Goal: Information Seeking & Learning: Learn about a topic

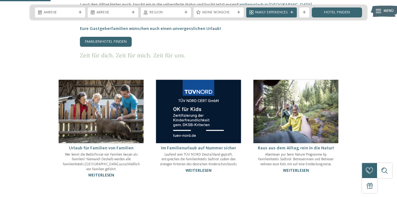
scroll to position [288, 0]
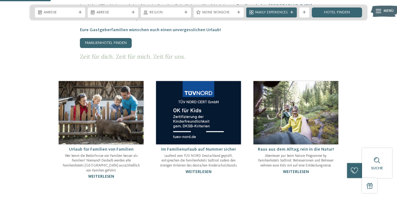
click at [306, 109] on img at bounding box center [295, 112] width 85 height 63
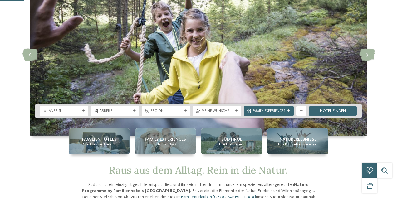
scroll to position [85, 0]
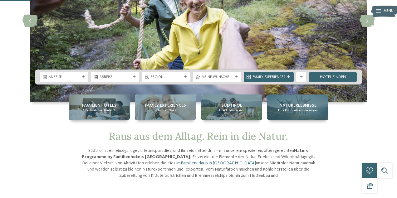
click at [291, 112] on span "Eure Kindheitserinnerungen" at bounding box center [298, 110] width 40 height 4
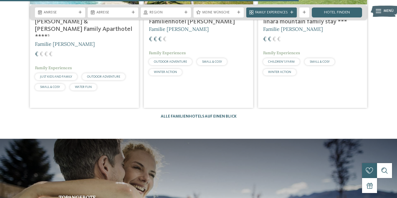
scroll to position [1112, 0]
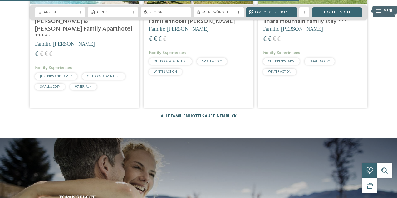
click at [223, 114] on link "Alle Familienhotels auf einen Blick" at bounding box center [199, 116] width 76 height 4
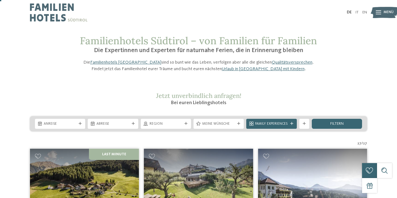
scroll to position [121, 0]
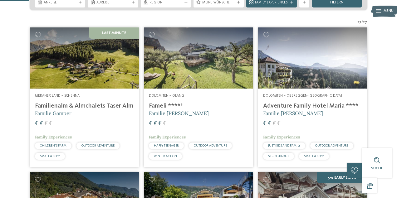
click at [95, 76] on img at bounding box center [84, 57] width 109 height 61
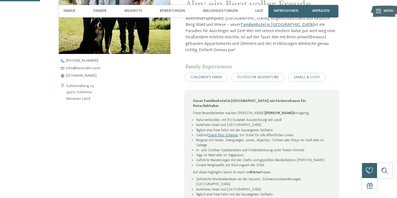
scroll to position [208, 0]
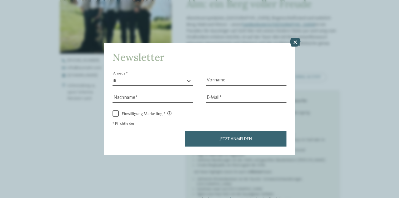
click at [296, 41] on icon at bounding box center [295, 42] width 11 height 9
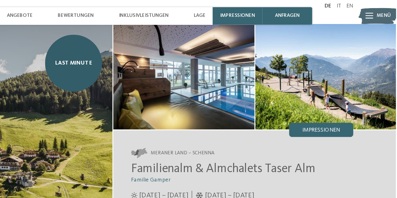
scroll to position [0, 0]
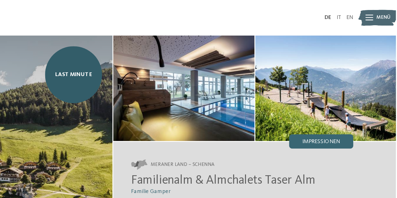
click at [276, 80] on img at bounding box center [248, 62] width 99 height 74
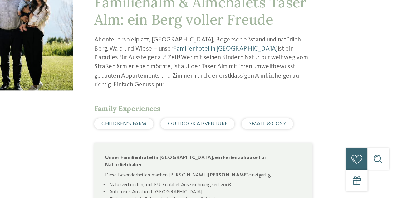
scroll to position [145, 0]
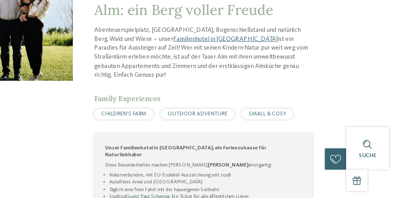
click at [209, 137] on span "CHILDREN’S FARM" at bounding box center [205, 139] width 31 height 4
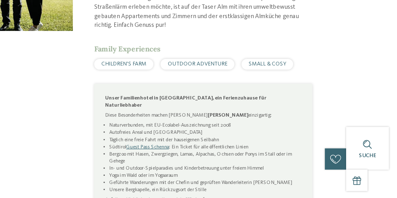
scroll to position [181, 0]
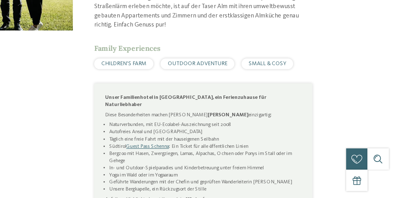
click at [212, 102] on span "CHILDREN’S FARM" at bounding box center [205, 104] width 31 height 4
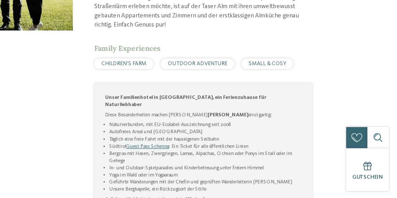
click at [173, 118] on div "Familienalm & Almchalets Taser Alm: ein Berg voller Freude Abenteuerspielplatz,…" at bounding box center [254, 145] width 168 height 277
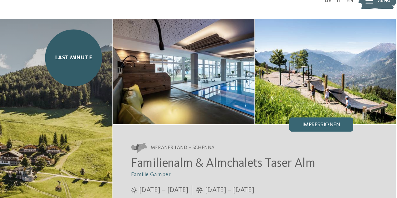
scroll to position [11, 0]
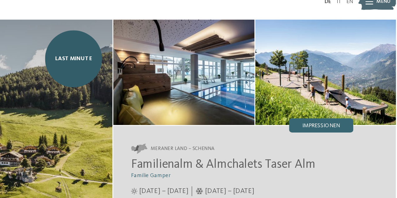
click at [274, 52] on img at bounding box center [248, 51] width 99 height 74
click at [338, 89] on span "Impressionen" at bounding box center [344, 88] width 27 height 4
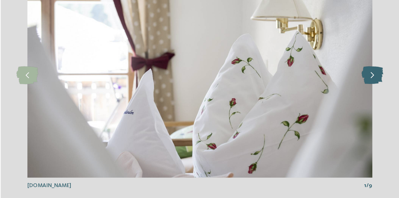
click at [381, 100] on icon at bounding box center [380, 99] width 15 height 12
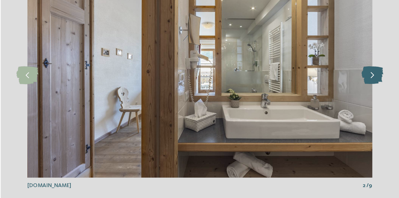
click at [382, 100] on icon at bounding box center [380, 99] width 15 height 12
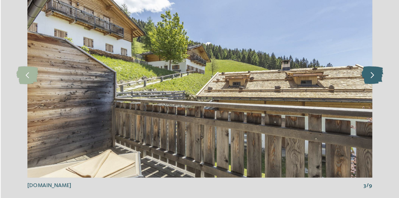
click at [382, 100] on icon at bounding box center [380, 99] width 15 height 12
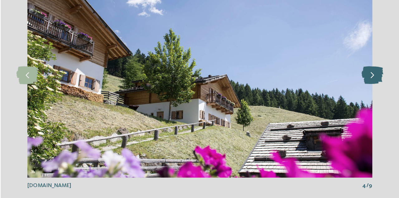
click at [382, 100] on icon at bounding box center [380, 99] width 15 height 12
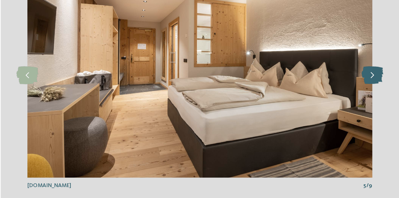
click at [382, 100] on icon at bounding box center [380, 99] width 15 height 12
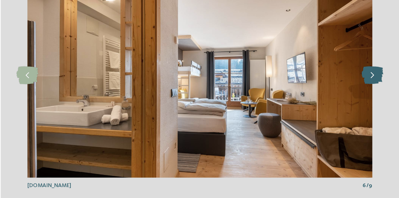
click at [382, 100] on icon at bounding box center [380, 99] width 15 height 12
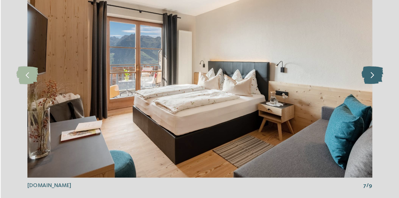
click at [382, 100] on icon at bounding box center [380, 99] width 15 height 12
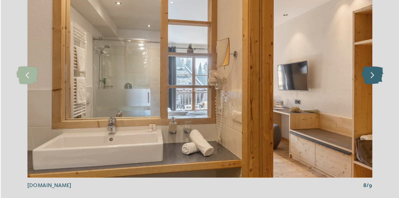
click at [382, 100] on icon at bounding box center [380, 99] width 15 height 12
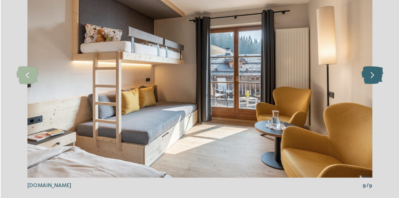
click at [382, 100] on icon at bounding box center [380, 99] width 15 height 12
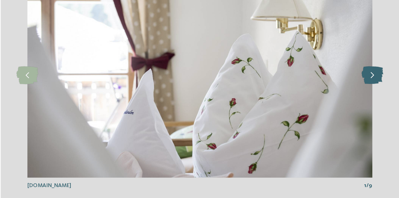
click at [382, 100] on icon at bounding box center [380, 99] width 15 height 12
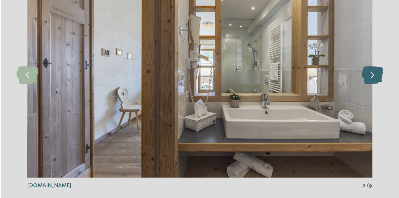
click at [382, 100] on icon at bounding box center [380, 99] width 15 height 12
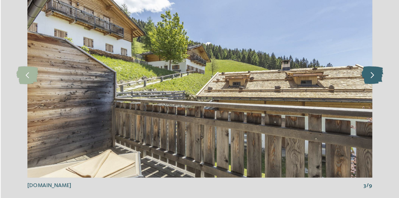
click at [382, 100] on icon at bounding box center [380, 99] width 15 height 12
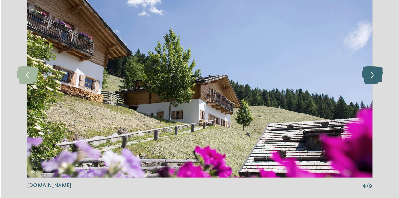
click at [382, 100] on icon at bounding box center [380, 99] width 15 height 12
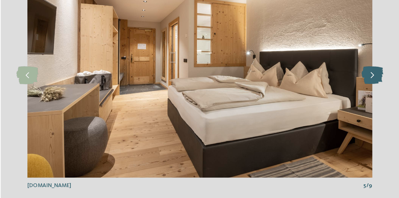
click at [382, 100] on icon at bounding box center [380, 99] width 15 height 12
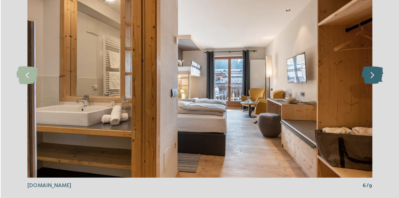
click at [382, 100] on icon at bounding box center [380, 99] width 15 height 12
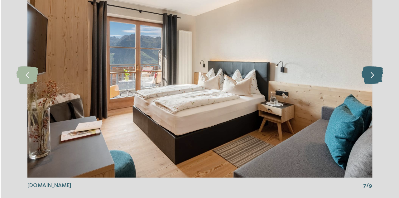
click at [382, 100] on icon at bounding box center [380, 99] width 15 height 12
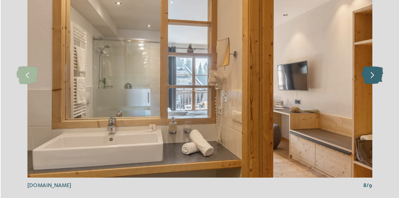
click at [382, 100] on icon at bounding box center [380, 99] width 15 height 12
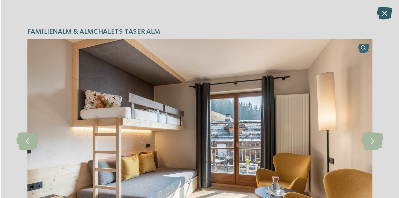
click at [389, 8] on icon at bounding box center [388, 9] width 11 height 9
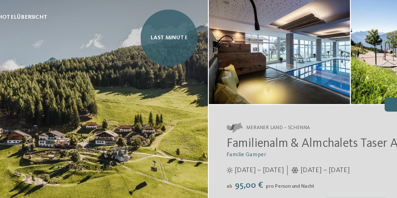
click at [166, 44] on link "Last Minute" at bounding box center [171, 41] width 40 height 40
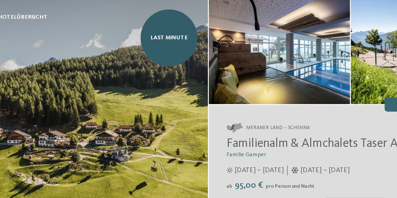
click at [252, 67] on img at bounding box center [248, 51] width 99 height 74
click at [252, 66] on img at bounding box center [248, 51] width 99 height 74
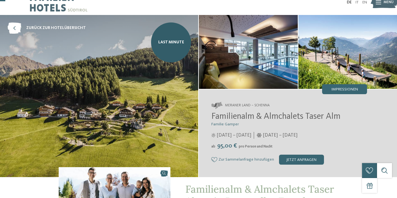
scroll to position [9, 0]
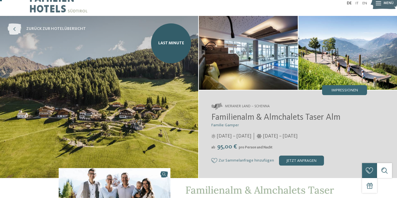
click at [19, 29] on icon at bounding box center [14, 28] width 14 height 11
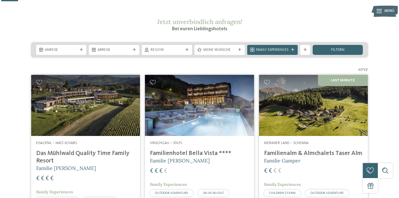
scroll to position [79, 0]
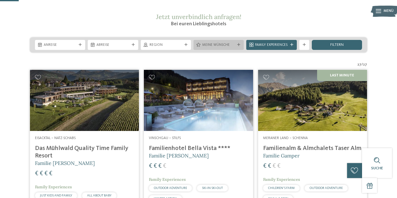
click at [239, 46] on icon at bounding box center [238, 44] width 3 height 3
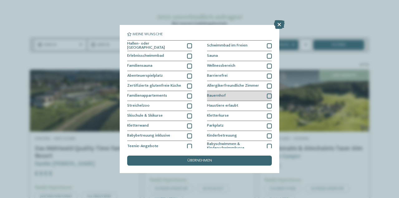
click at [268, 94] on div at bounding box center [269, 96] width 5 height 5
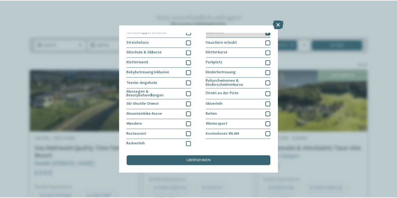
scroll to position [0, 0]
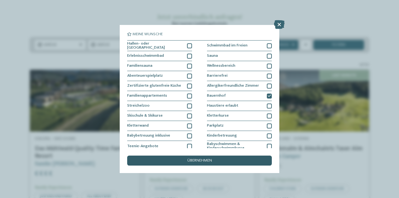
click at [197, 164] on div "übernehmen" at bounding box center [199, 161] width 145 height 10
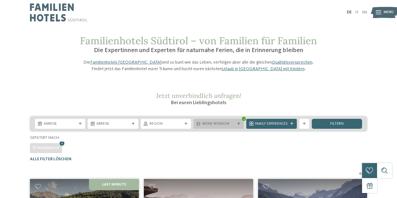
click at [239, 125] on icon at bounding box center [238, 123] width 3 height 3
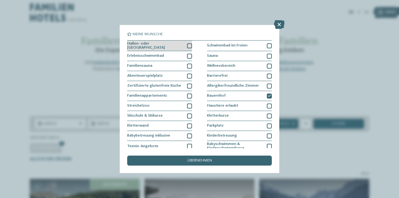
click at [189, 45] on div at bounding box center [189, 45] width 5 height 5
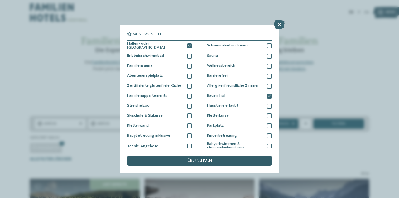
click at [185, 159] on div "übernehmen" at bounding box center [199, 161] width 145 height 10
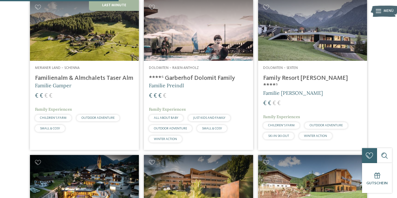
scroll to position [180, 0]
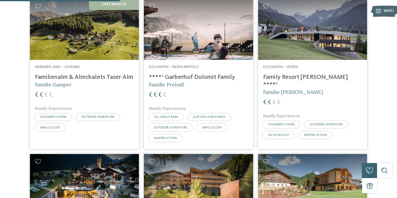
click at [301, 60] on img at bounding box center [312, 29] width 109 height 61
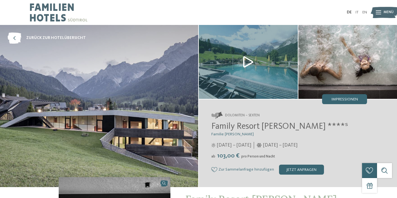
click at [248, 61] on img at bounding box center [248, 62] width 99 height 74
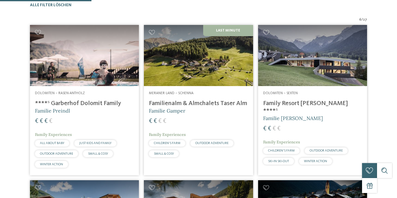
scroll to position [154, 0]
click at [322, 77] on img at bounding box center [312, 55] width 109 height 61
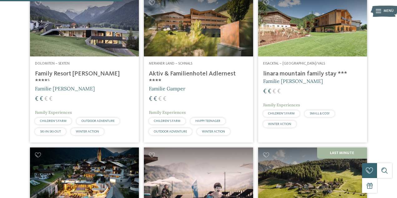
scroll to position [181, 0]
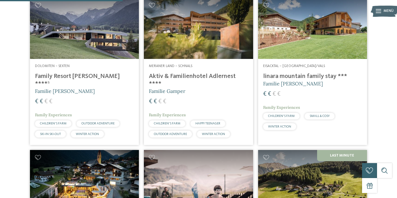
click at [189, 50] on img at bounding box center [198, 28] width 109 height 61
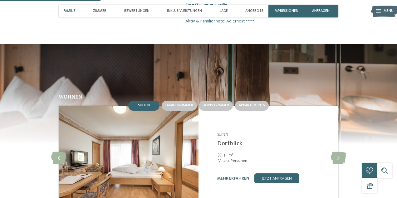
scroll to position [448, 0]
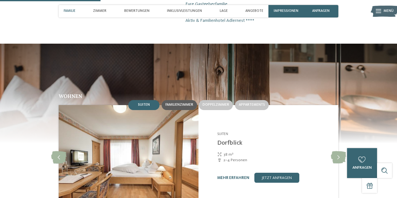
click at [181, 104] on span "Familienzimmer" at bounding box center [179, 105] width 28 height 4
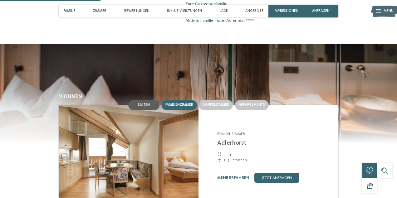
click at [149, 108] on div "Suiten" at bounding box center [143, 105] width 31 height 10
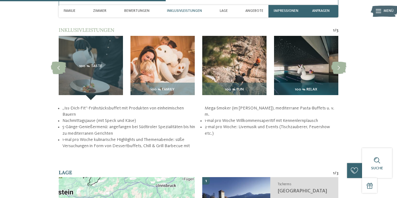
scroll to position [740, 0]
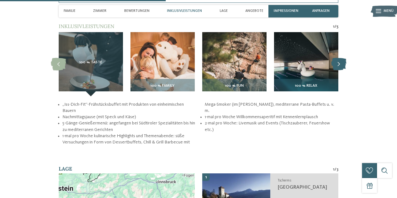
click at [336, 67] on icon at bounding box center [338, 64] width 15 height 12
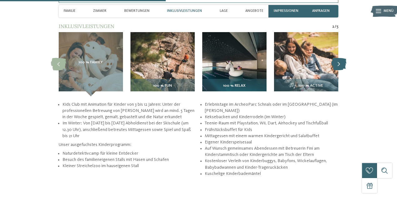
click at [336, 67] on icon at bounding box center [338, 64] width 15 height 12
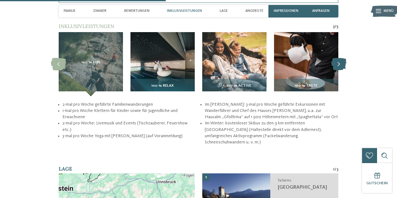
click at [336, 67] on icon at bounding box center [338, 64] width 15 height 12
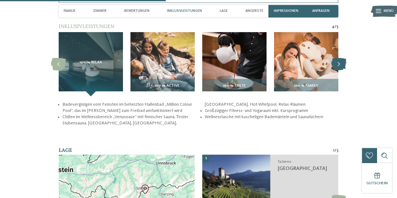
click at [336, 67] on icon at bounding box center [338, 64] width 15 height 12
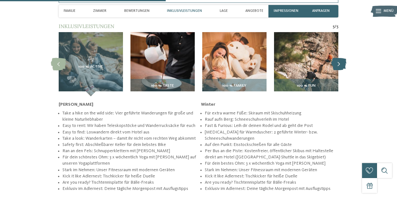
click at [336, 67] on icon at bounding box center [338, 64] width 15 height 12
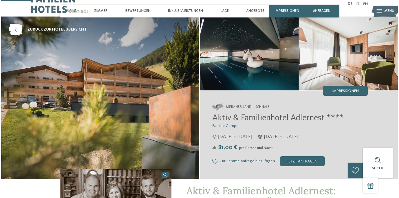
scroll to position [0, 0]
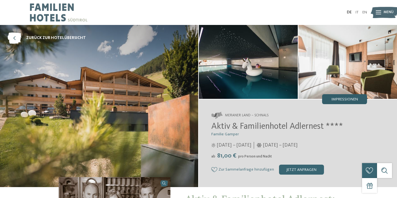
click at [346, 100] on span "Impressionen" at bounding box center [344, 100] width 27 height 4
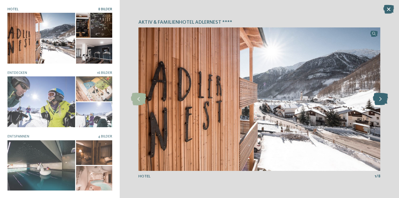
click at [382, 100] on icon at bounding box center [380, 99] width 15 height 12
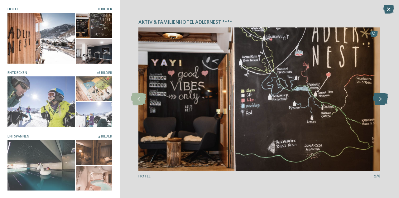
click at [382, 100] on icon at bounding box center [380, 99] width 15 height 12
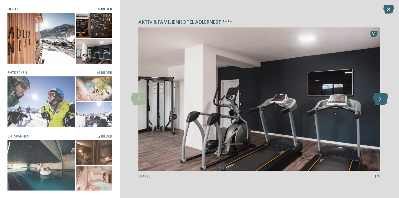
click at [382, 100] on icon at bounding box center [380, 99] width 15 height 12
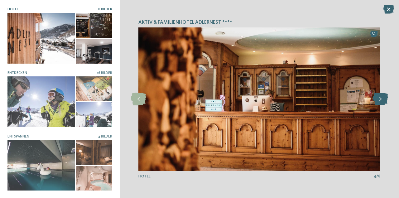
click at [382, 100] on icon at bounding box center [380, 99] width 15 height 12
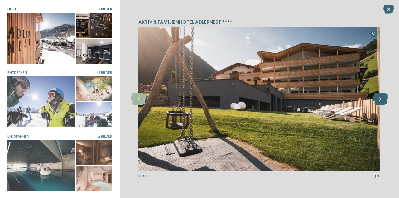
click at [382, 100] on icon at bounding box center [380, 99] width 15 height 12
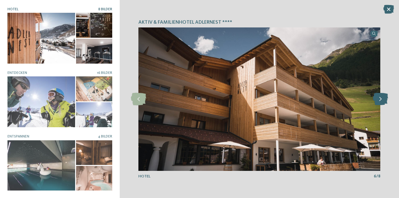
click at [382, 100] on icon at bounding box center [380, 99] width 15 height 12
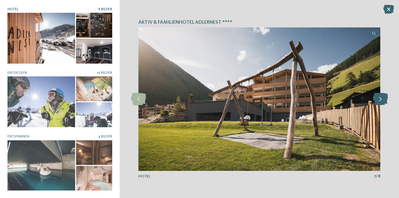
click at [382, 100] on icon at bounding box center [380, 99] width 15 height 12
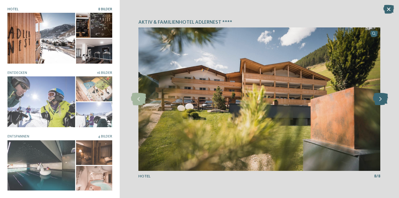
click at [382, 100] on icon at bounding box center [380, 99] width 15 height 12
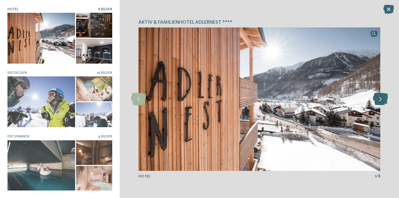
click at [382, 100] on icon at bounding box center [380, 99] width 15 height 12
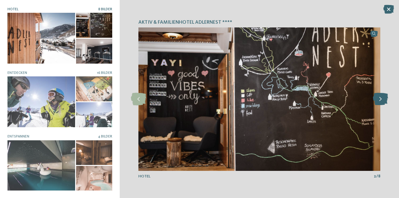
click at [382, 100] on icon at bounding box center [380, 99] width 15 height 12
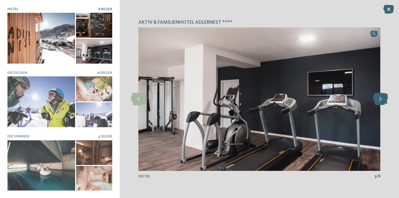
click at [382, 100] on icon at bounding box center [380, 99] width 15 height 12
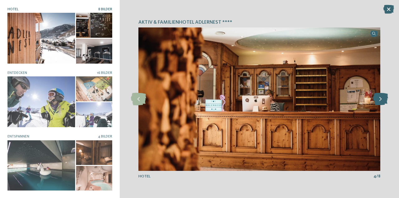
click at [382, 100] on icon at bounding box center [380, 99] width 15 height 12
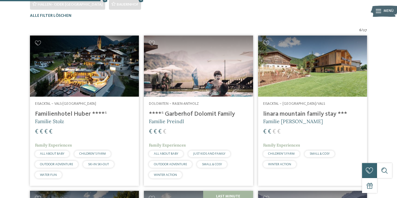
scroll to position [142, 0]
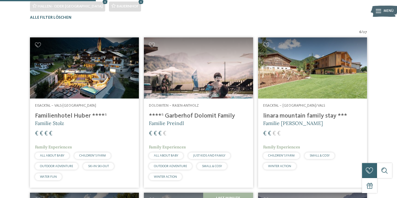
click at [323, 94] on img at bounding box center [312, 67] width 109 height 61
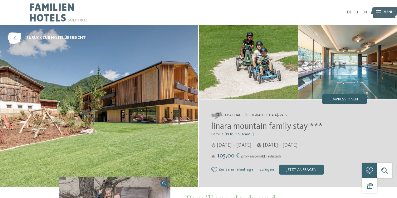
click at [346, 99] on span "Impressionen" at bounding box center [344, 100] width 27 height 4
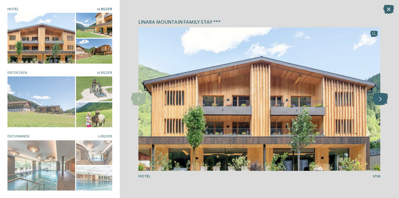
click at [382, 100] on icon at bounding box center [380, 99] width 15 height 12
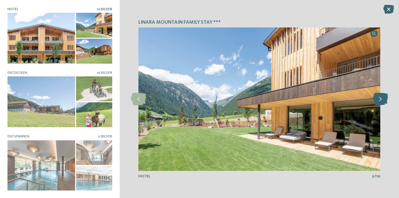
click at [382, 100] on icon at bounding box center [380, 99] width 15 height 12
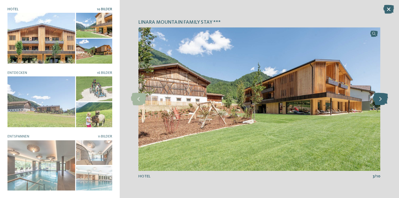
click at [382, 100] on icon at bounding box center [380, 99] width 15 height 12
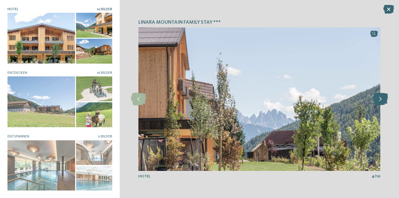
click at [382, 100] on icon at bounding box center [380, 99] width 15 height 12
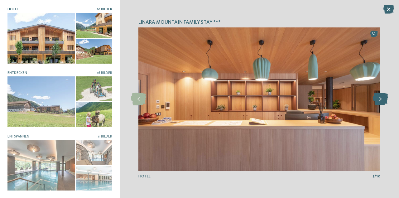
click at [382, 100] on icon at bounding box center [380, 99] width 15 height 12
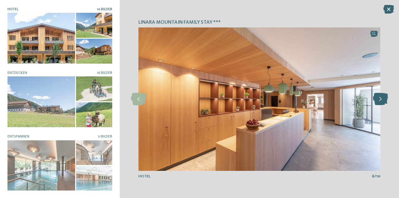
click at [382, 100] on icon at bounding box center [380, 99] width 15 height 12
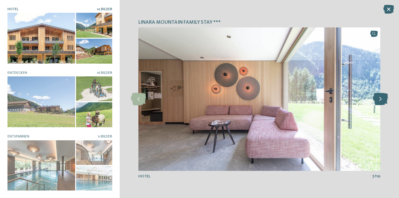
click at [382, 100] on icon at bounding box center [380, 99] width 15 height 12
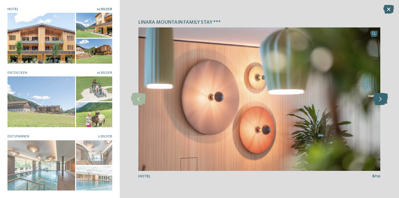
click at [382, 100] on icon at bounding box center [380, 99] width 15 height 12
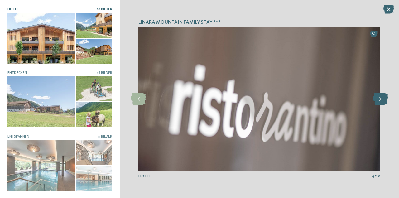
click at [382, 100] on icon at bounding box center [380, 99] width 15 height 12
